Goal: Task Accomplishment & Management: Manage account settings

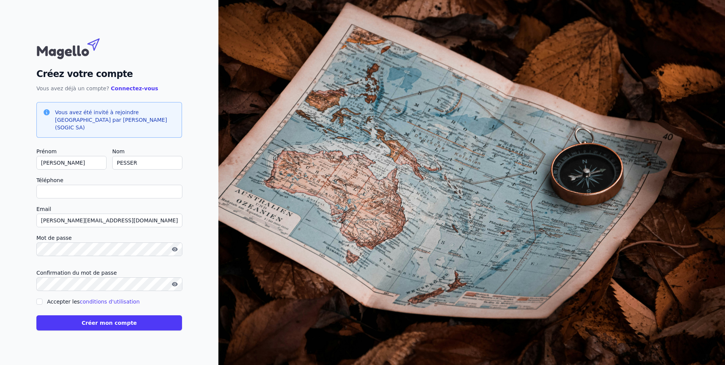
click at [48, 190] on input "Téléphone" at bounding box center [109, 192] width 146 height 14
type input "[PHONE_NUMBER]"
click at [36, 299] on input "Accepter les conditions d'utilisation" at bounding box center [39, 302] width 6 height 6
checkbox input "true"
click at [90, 322] on button "Créer mon compte" at bounding box center [109, 322] width 146 height 15
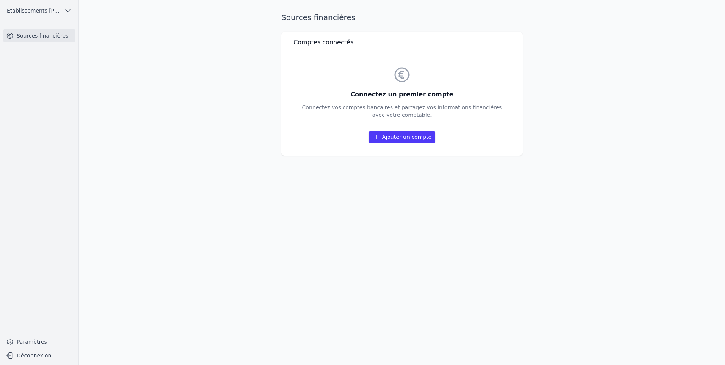
click at [412, 142] on link "Ajouter un compte" at bounding box center [402, 137] width 67 height 12
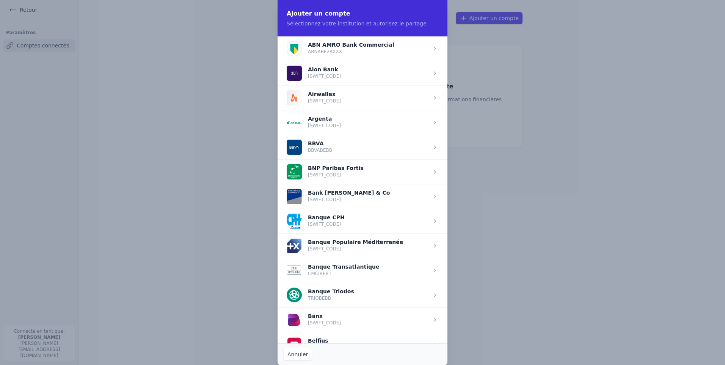
click at [331, 167] on span "button" at bounding box center [363, 171] width 170 height 25
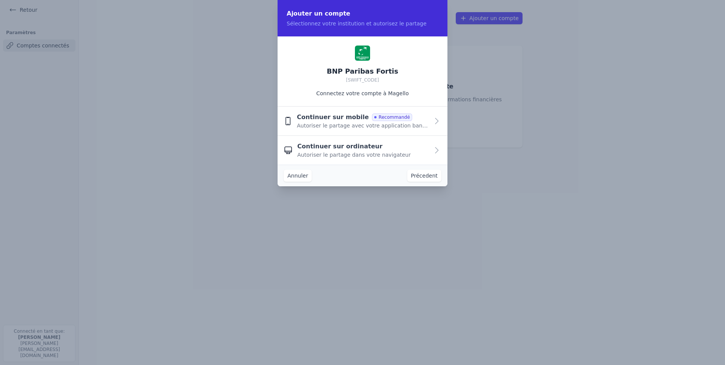
click at [348, 151] on span "Autoriser le partage dans votre navigateur" at bounding box center [353, 155] width 113 height 8
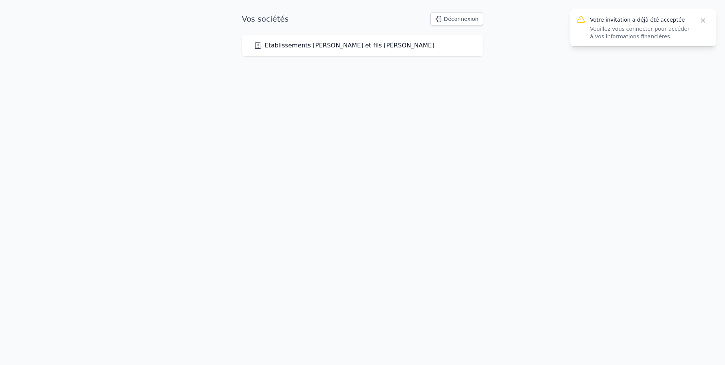
click at [467, 17] on button "Déconnexion" at bounding box center [457, 19] width 53 height 14
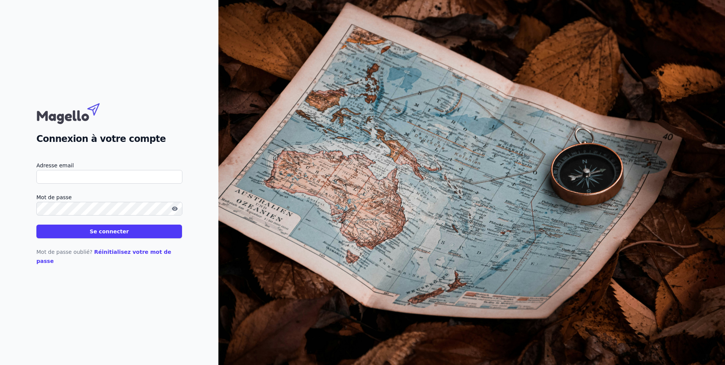
click at [76, 182] on input "Adresse email" at bounding box center [109, 177] width 146 height 14
type input "[PERSON_NAME][EMAIL_ADDRESS][DOMAIN_NAME]"
click at [124, 236] on button "Se connecter" at bounding box center [109, 232] width 146 height 14
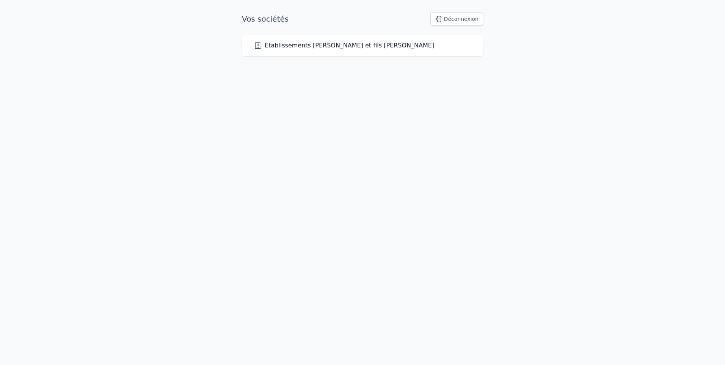
click at [277, 45] on link "Etablissements [PERSON_NAME] et fils [PERSON_NAME]" at bounding box center [344, 45] width 180 height 9
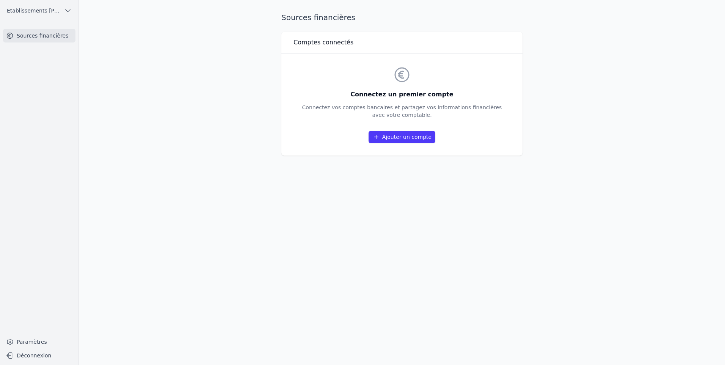
click at [413, 137] on link "Ajouter un compte" at bounding box center [402, 137] width 67 height 12
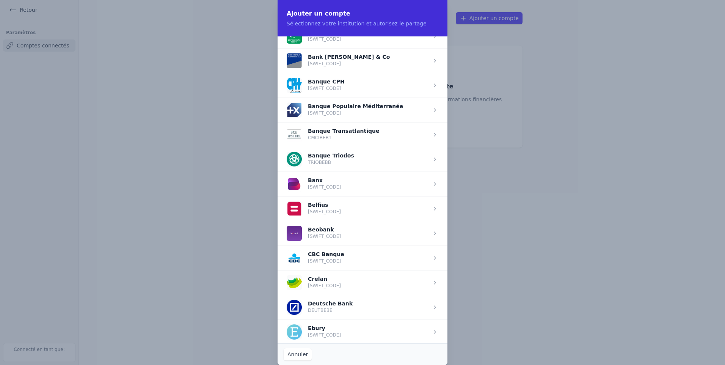
scroll to position [152, 0]
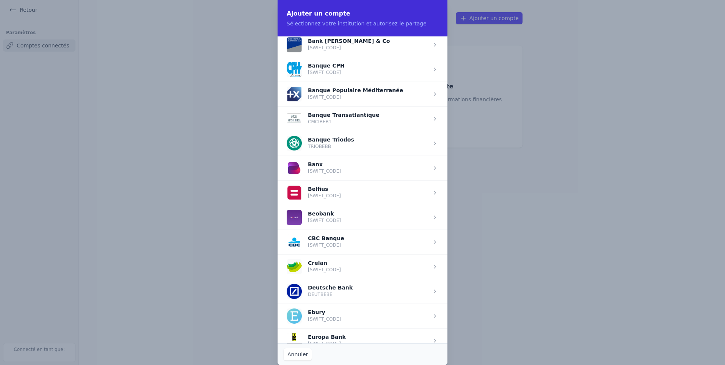
click at [314, 215] on span "button" at bounding box center [363, 217] width 170 height 25
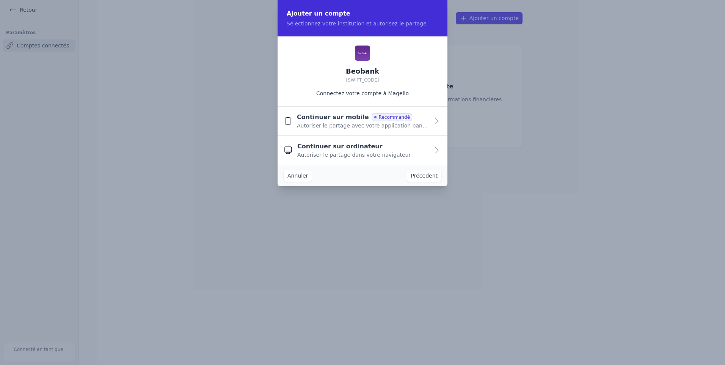
click at [323, 151] on span "Autoriser le partage dans votre navigateur" at bounding box center [353, 155] width 113 height 8
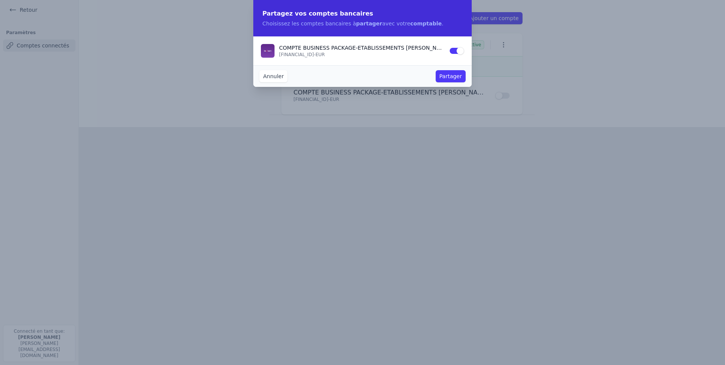
click at [457, 78] on button "Partager" at bounding box center [451, 76] width 30 height 12
